Goal: Transaction & Acquisition: Purchase product/service

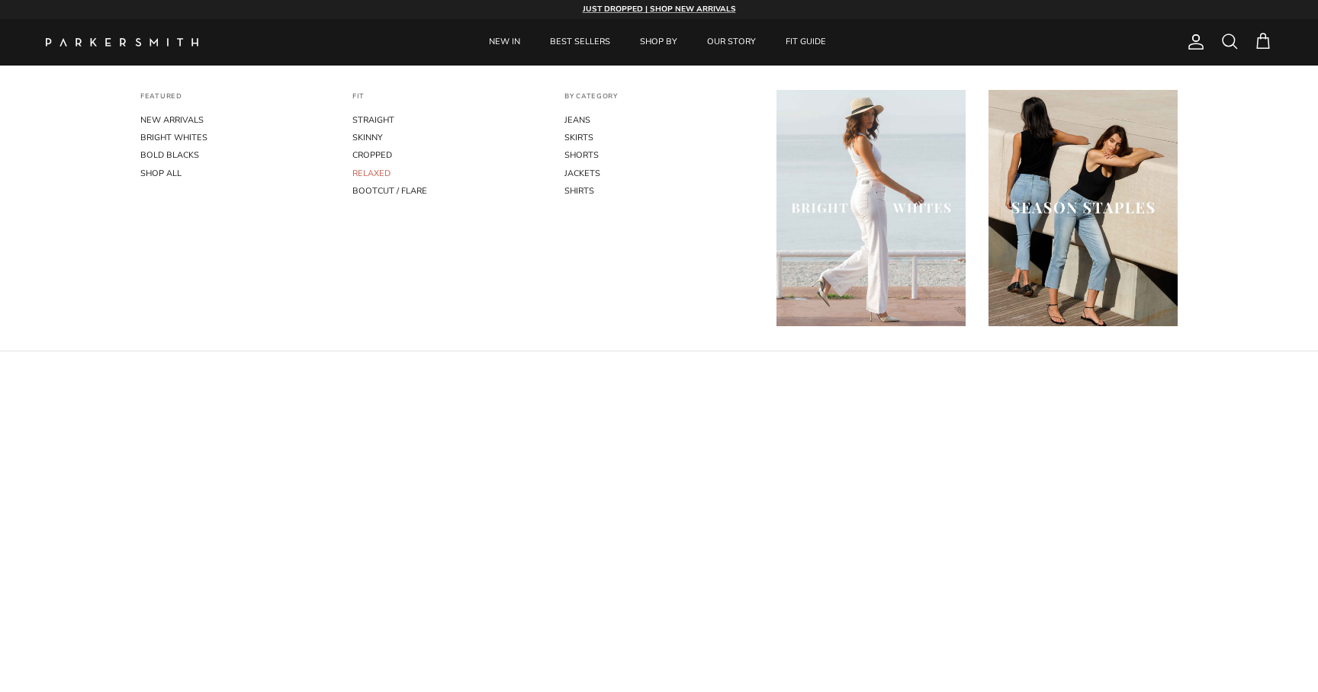
click at [369, 171] on link "RELAXED" at bounding box center [446, 174] width 189 height 18
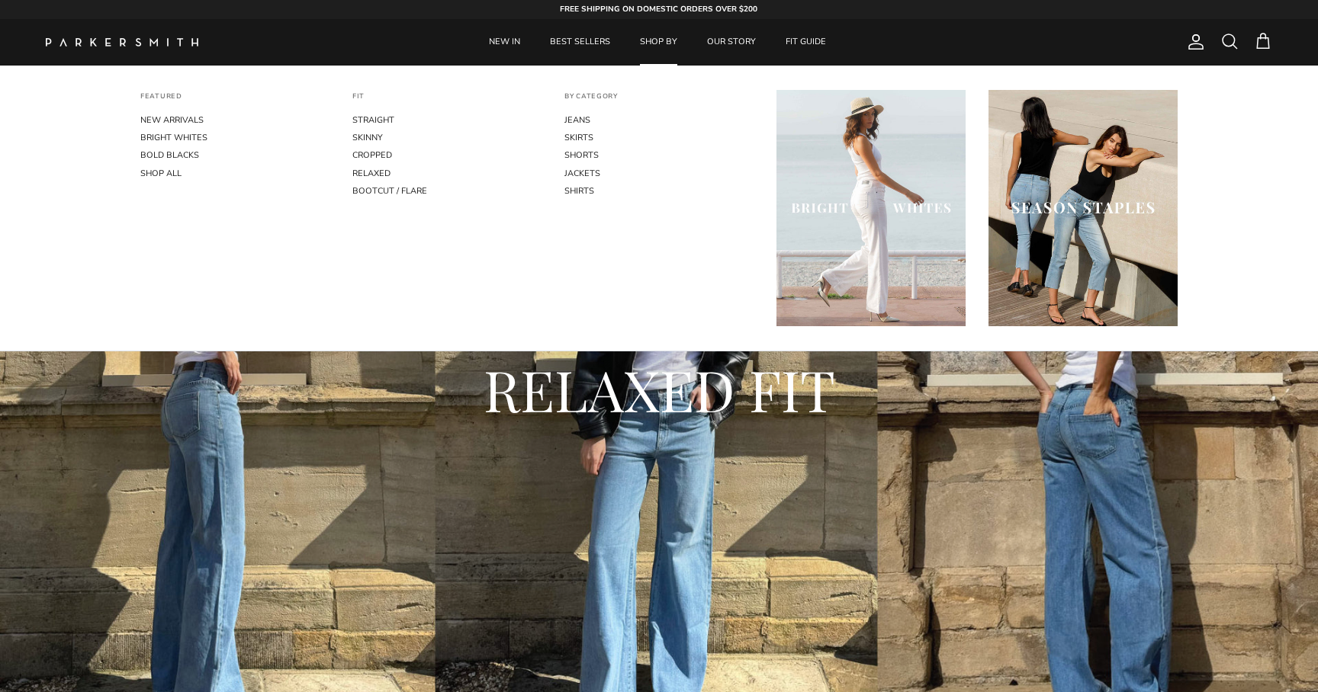
click at [637, 47] on link "SHOP BY" at bounding box center [658, 42] width 65 height 47
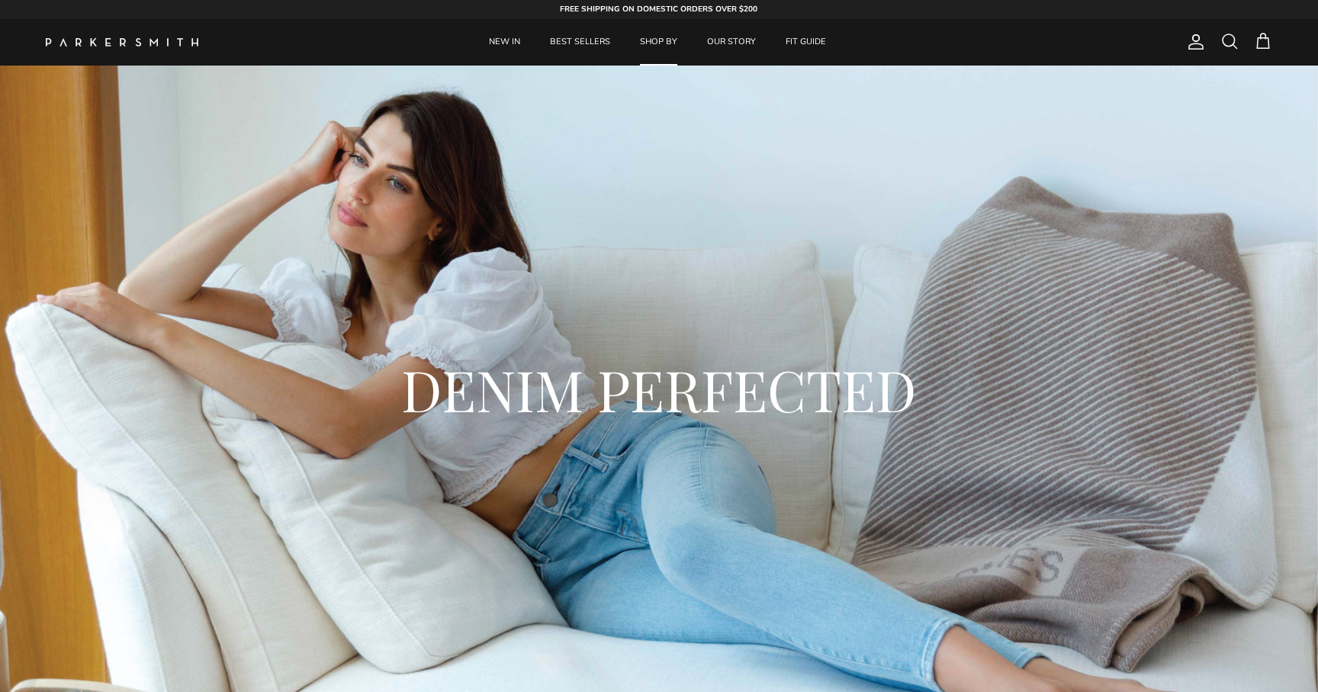
click at [194, 137] on div "DENIM PERFECTED" at bounding box center [659, 395] width 1318 height 659
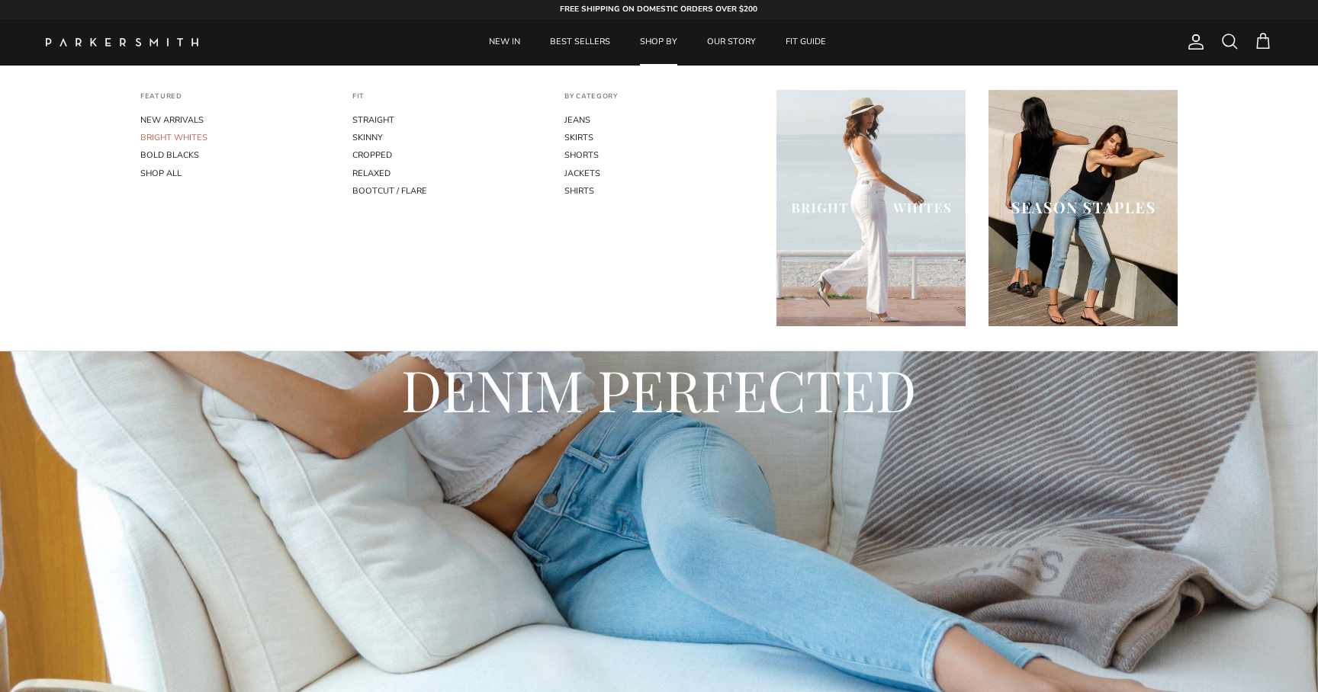
click at [203, 137] on link "BRIGHT WHITES" at bounding box center [234, 138] width 189 height 18
